Goal: Information Seeking & Learning: Learn about a topic

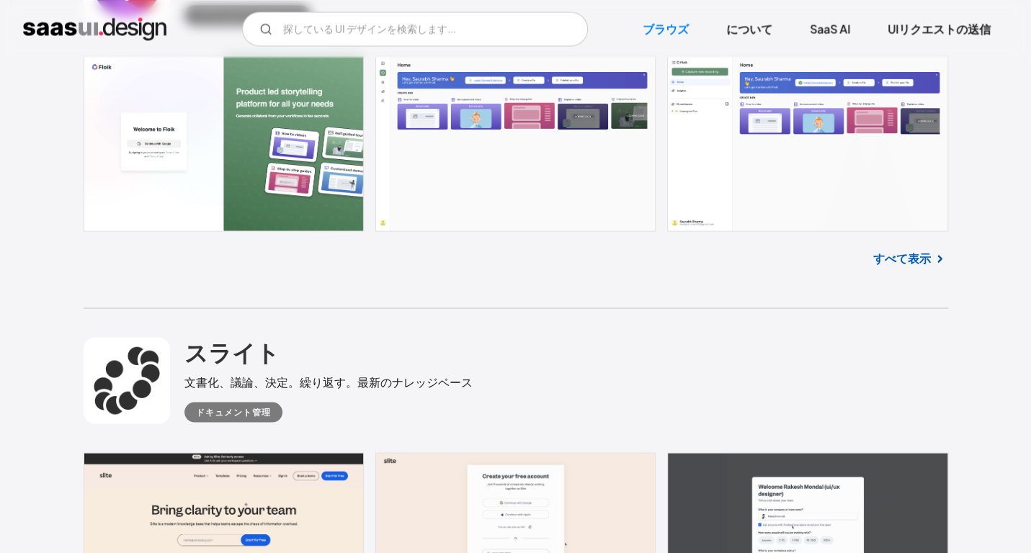
scroll to position [1491, 0]
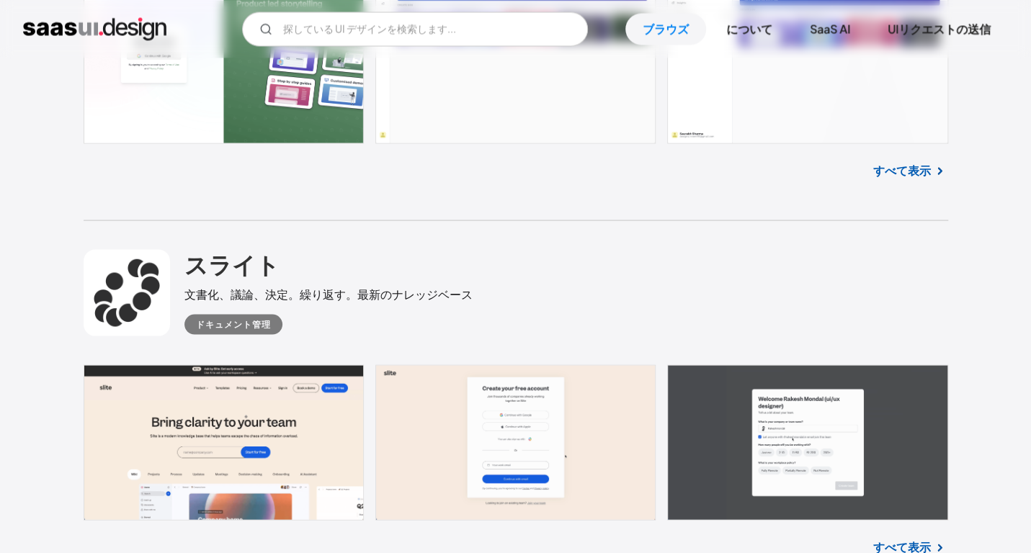
click at [265, 300] on div "スライト 文書化、議論、決定。繰り返す。最新のナレッジベース ドキュメント管理" at bounding box center [516, 292] width 864 height 144
click at [228, 249] on font "スライト" at bounding box center [231, 263] width 95 height 29
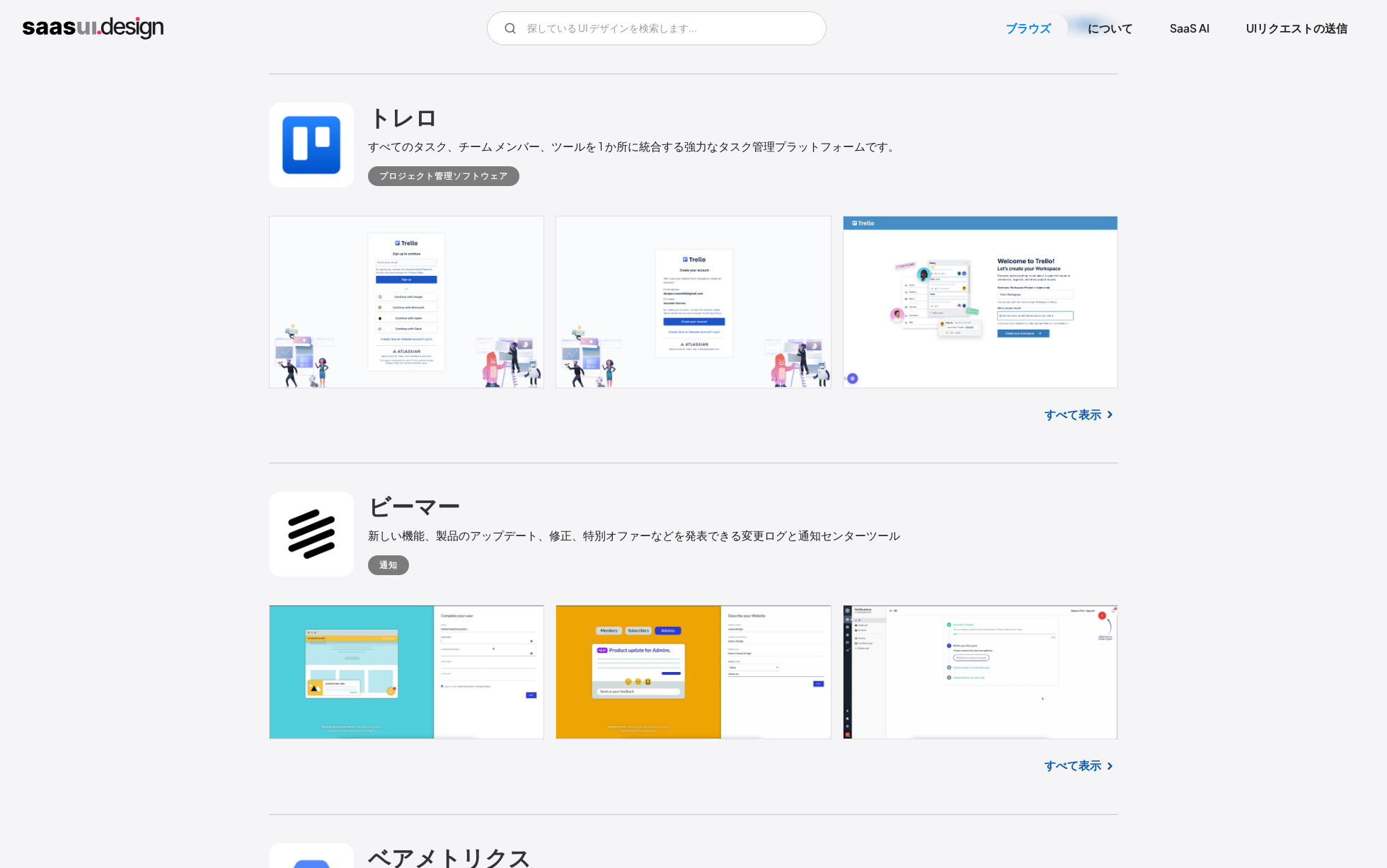
scroll to position [10895, 0]
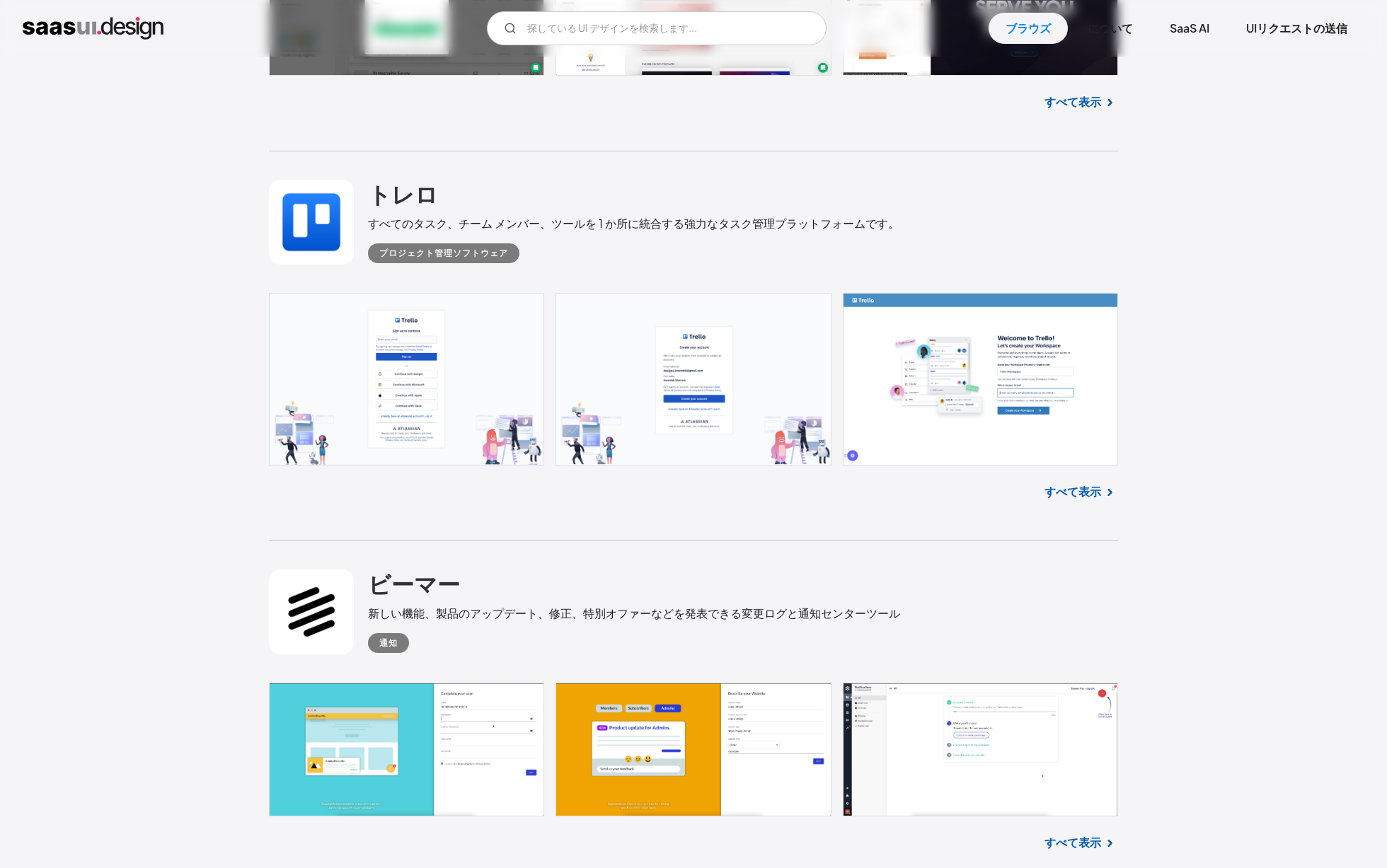
click at [366, 380] on link at bounding box center [694, 379] width 849 height 173
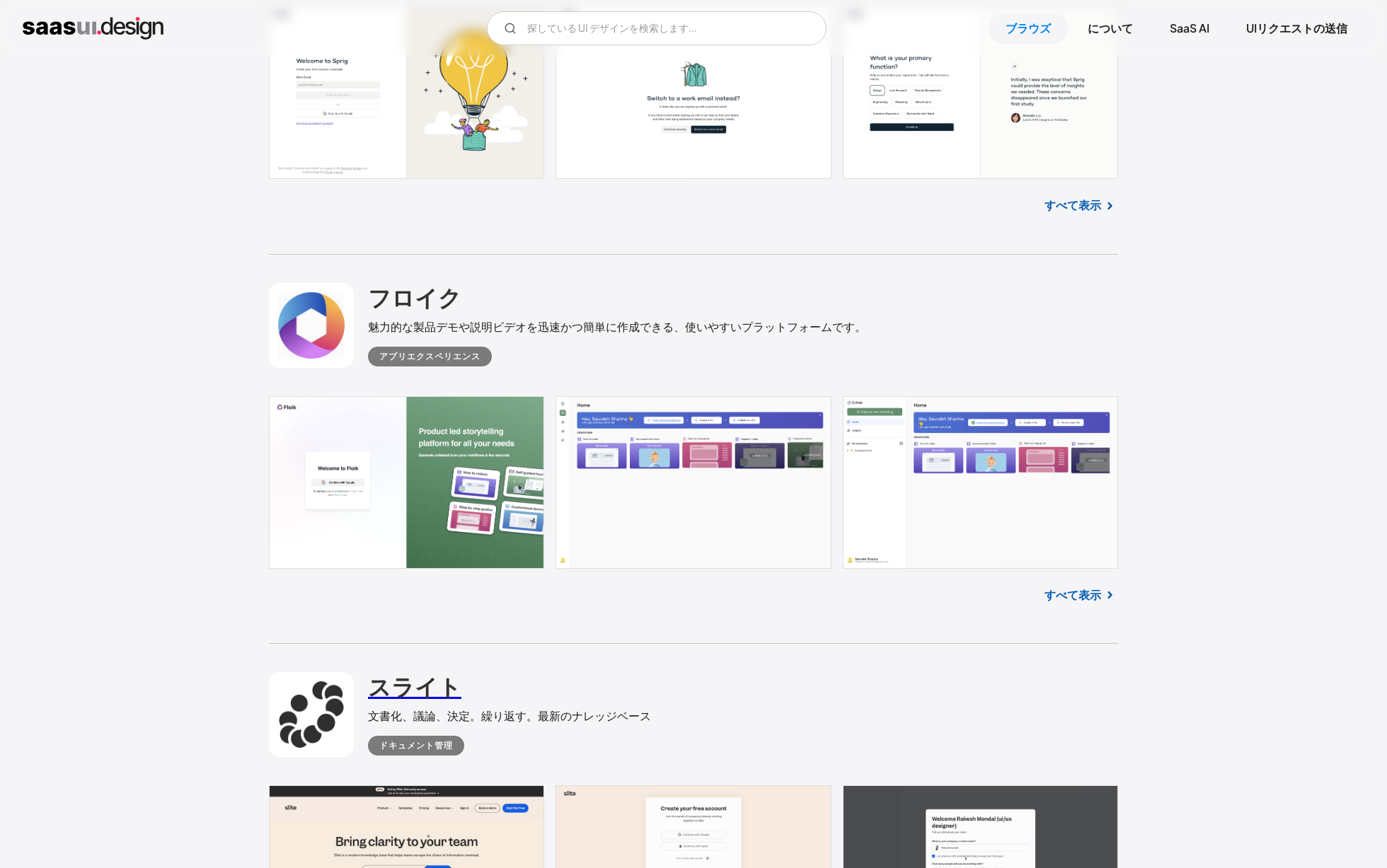
scroll to position [1399, 0]
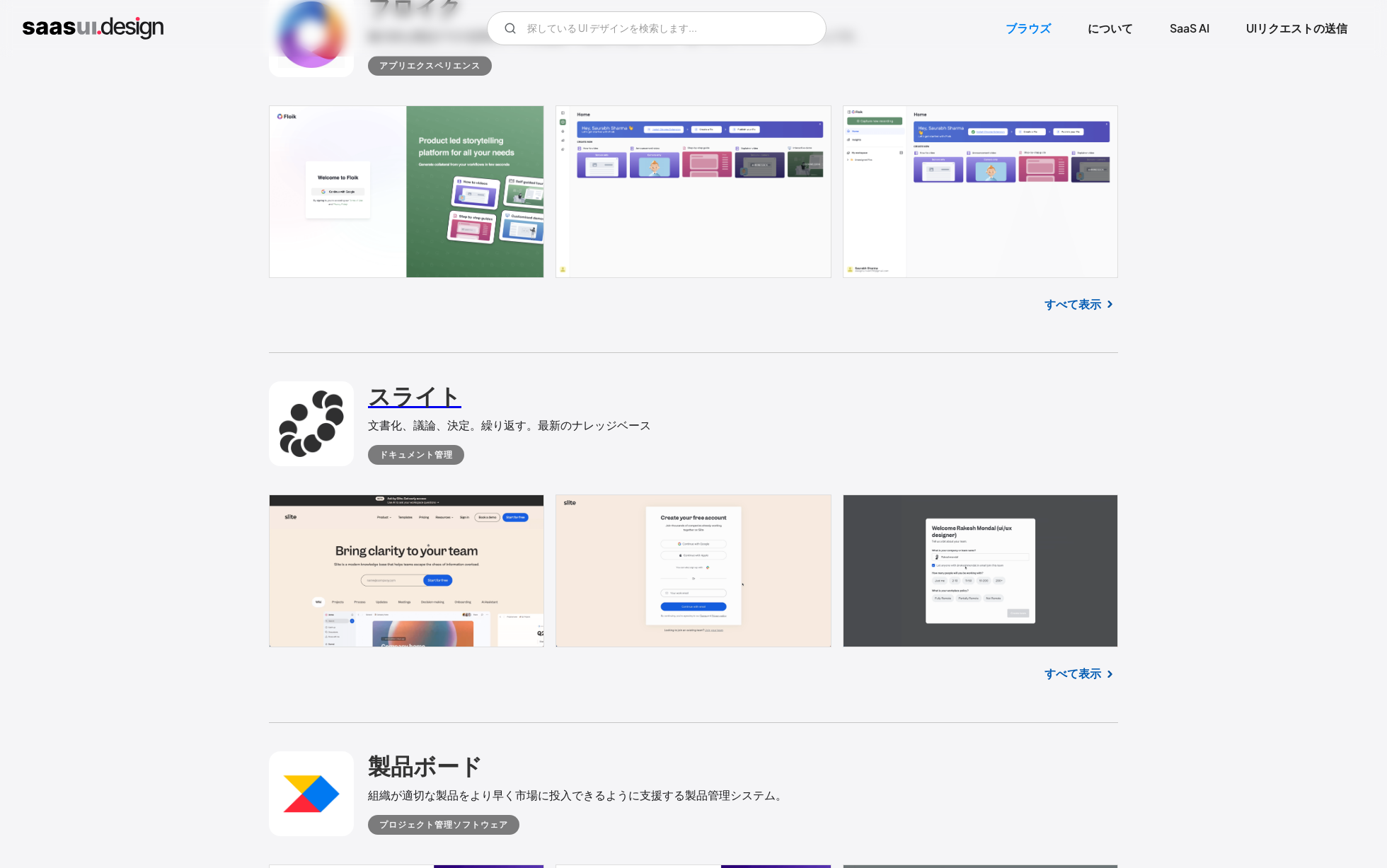
click at [641, 542] on link at bounding box center [694, 570] width 849 height 153
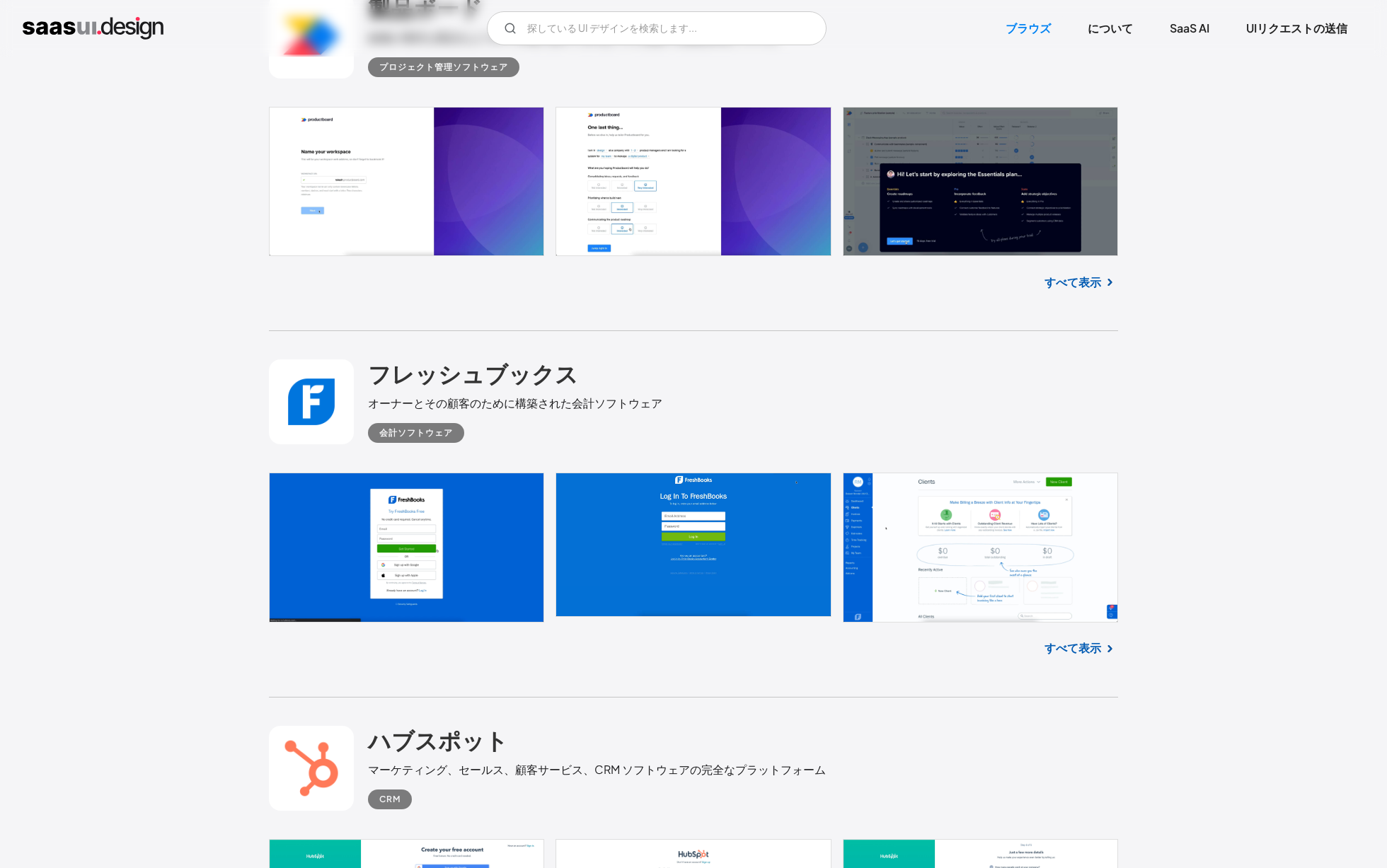
scroll to position [2327, 0]
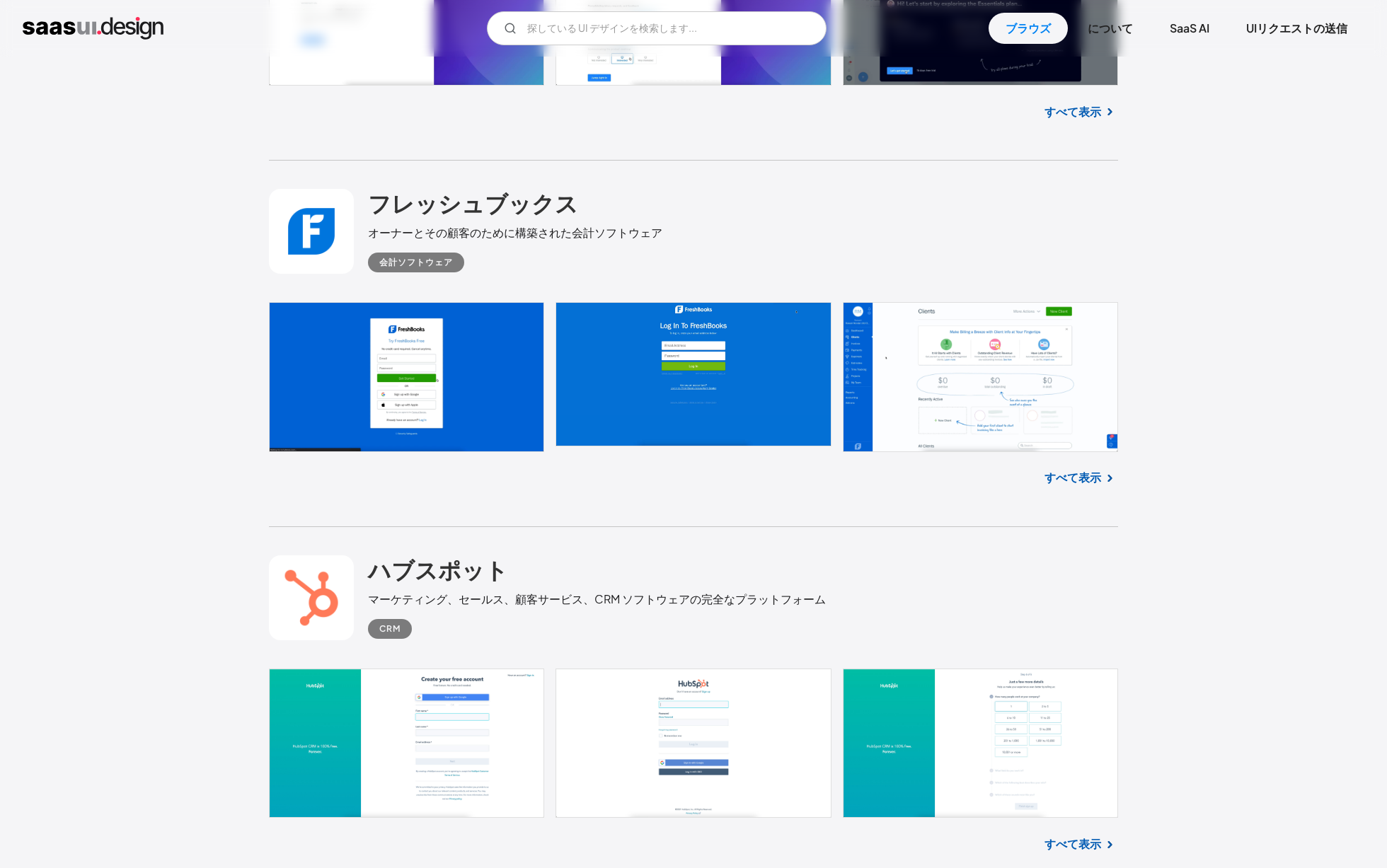
click at [383, 369] on link at bounding box center [694, 377] width 849 height 149
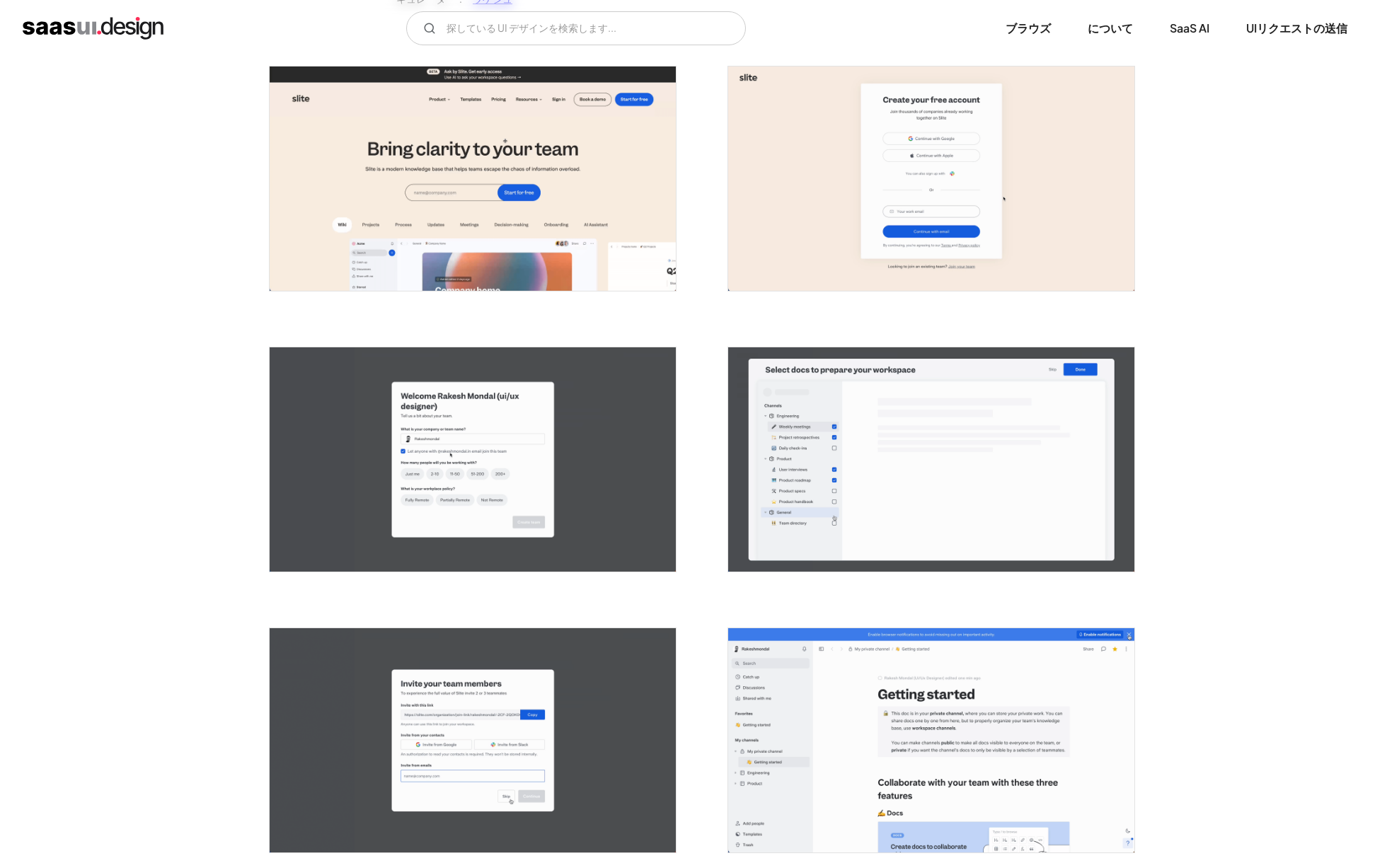
scroll to position [145, 0]
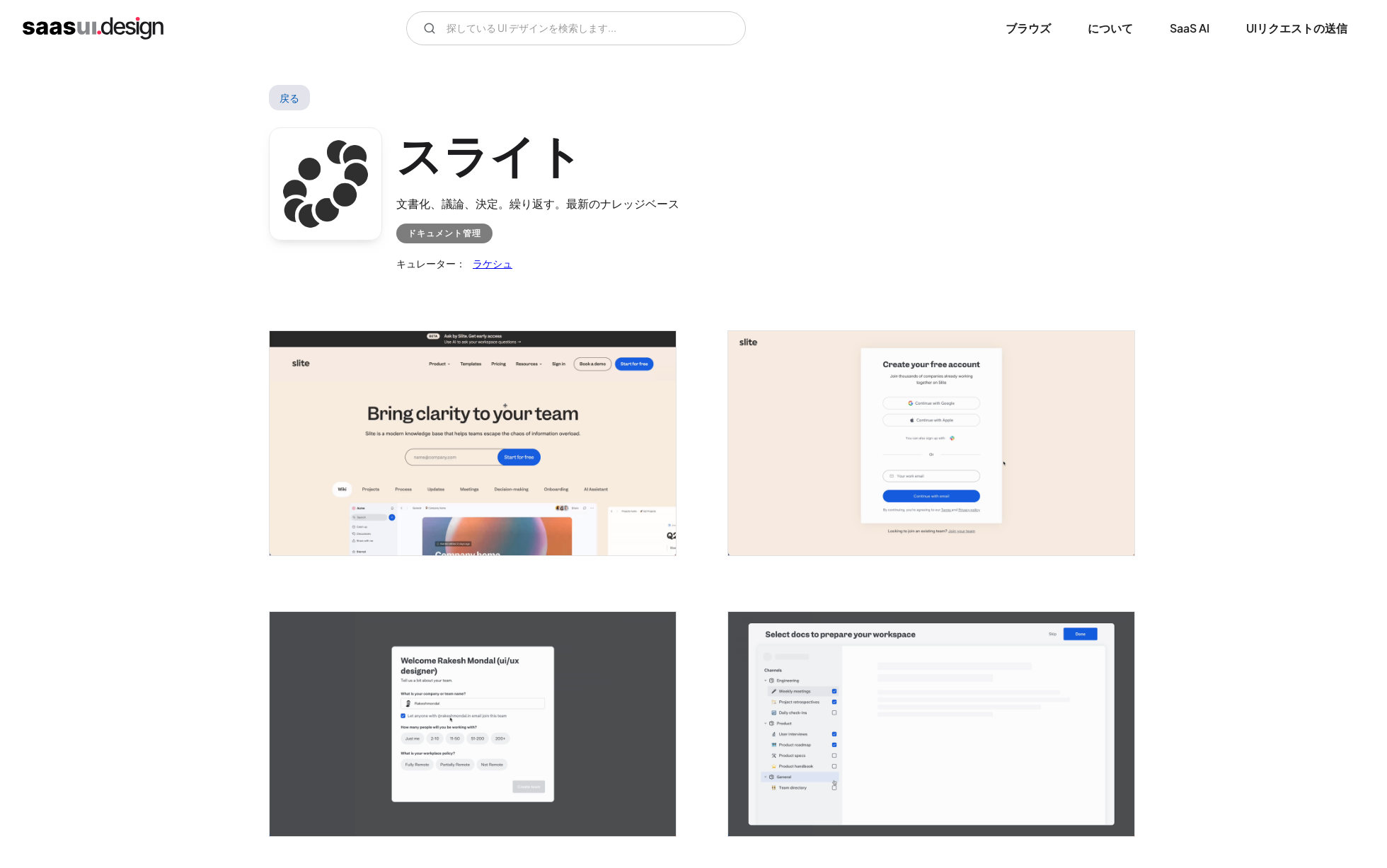
click at [786, 480] on img "ライトボックスを開く" at bounding box center [930, 443] width 406 height 224
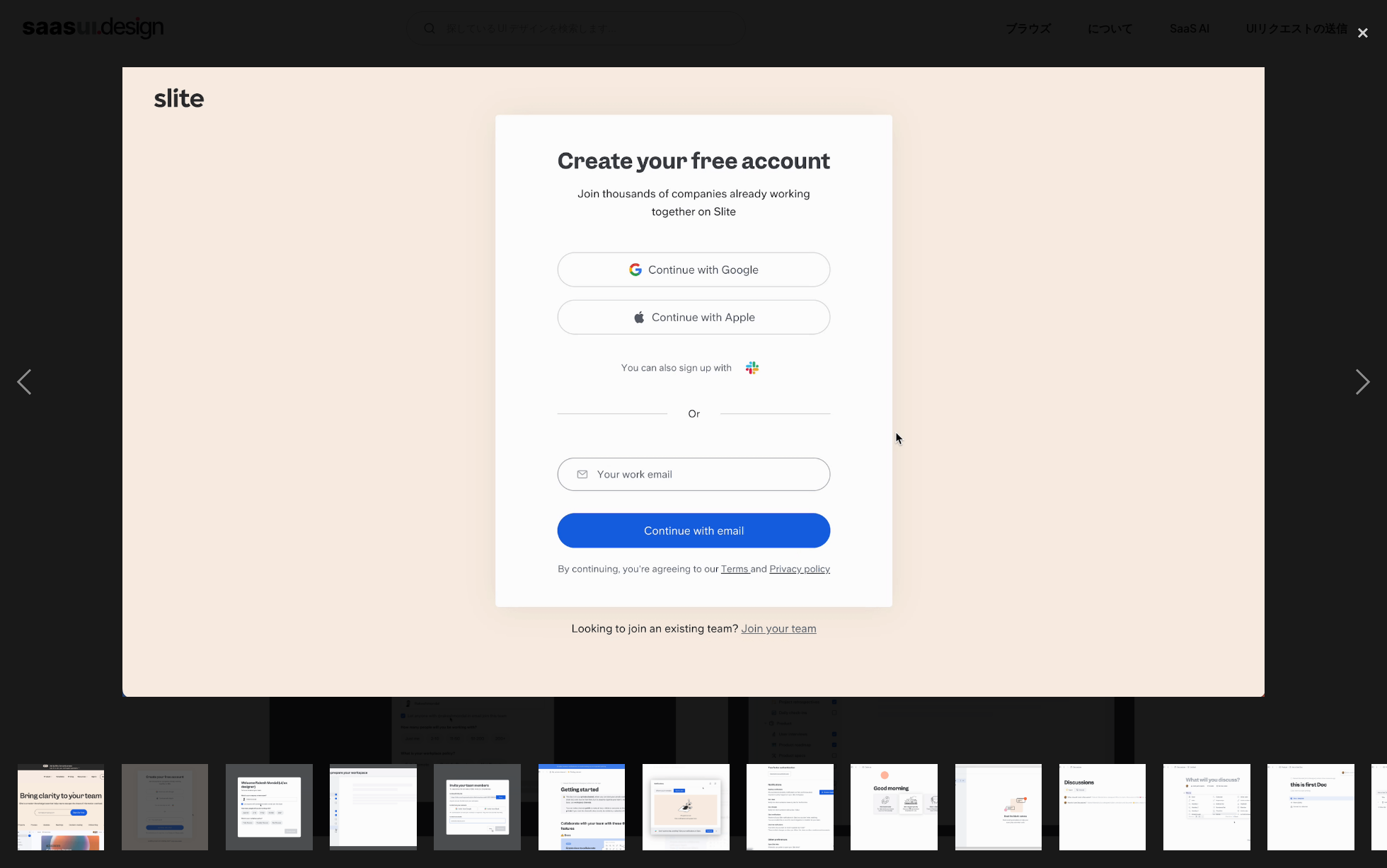
click at [49, 162] on div at bounding box center [694, 382] width 1387 height 730
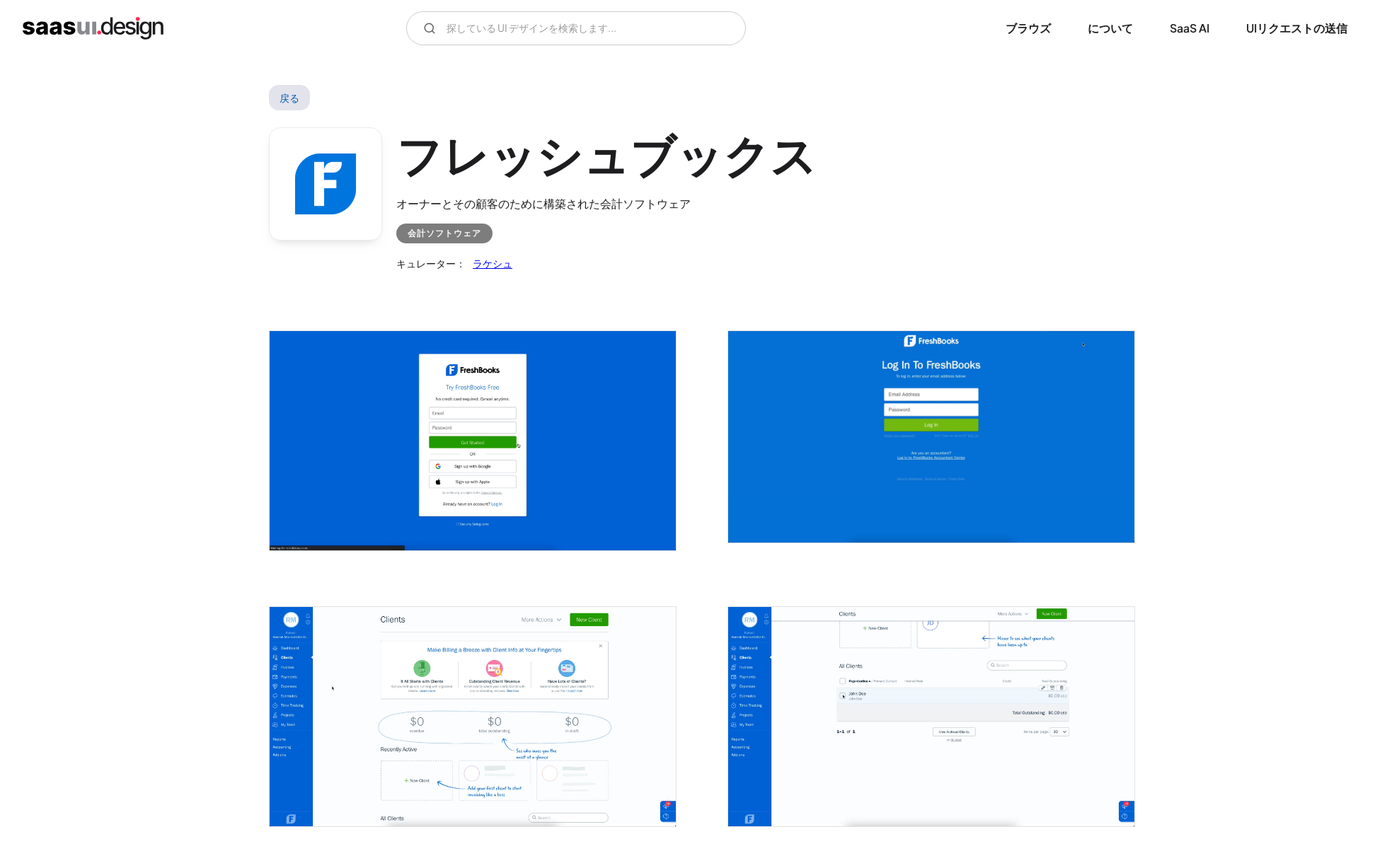
click at [487, 424] on img "ライトボックスを開く" at bounding box center [472, 440] width 406 height 219
